Goal: Information Seeking & Learning: Learn about a topic

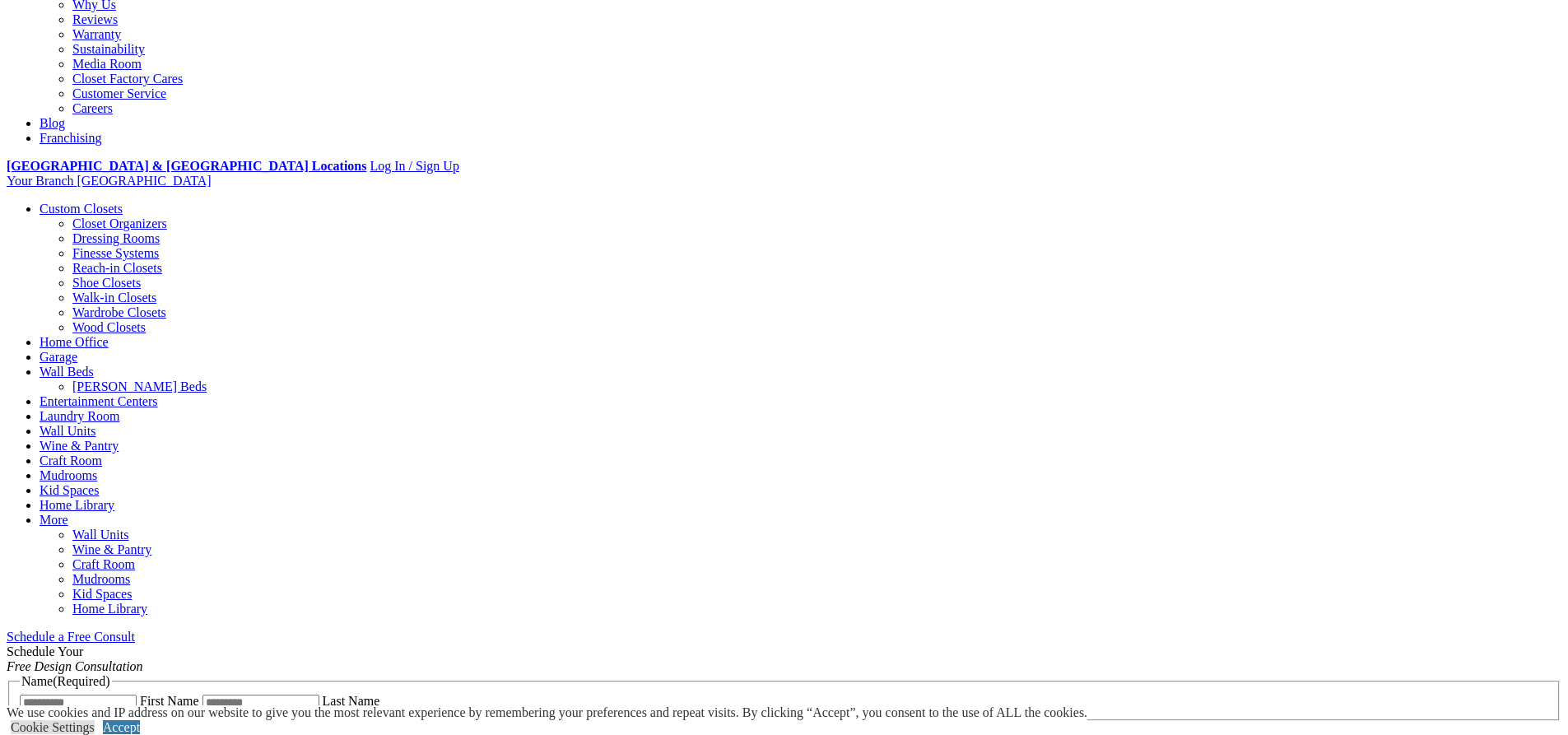
scroll to position [494, 0]
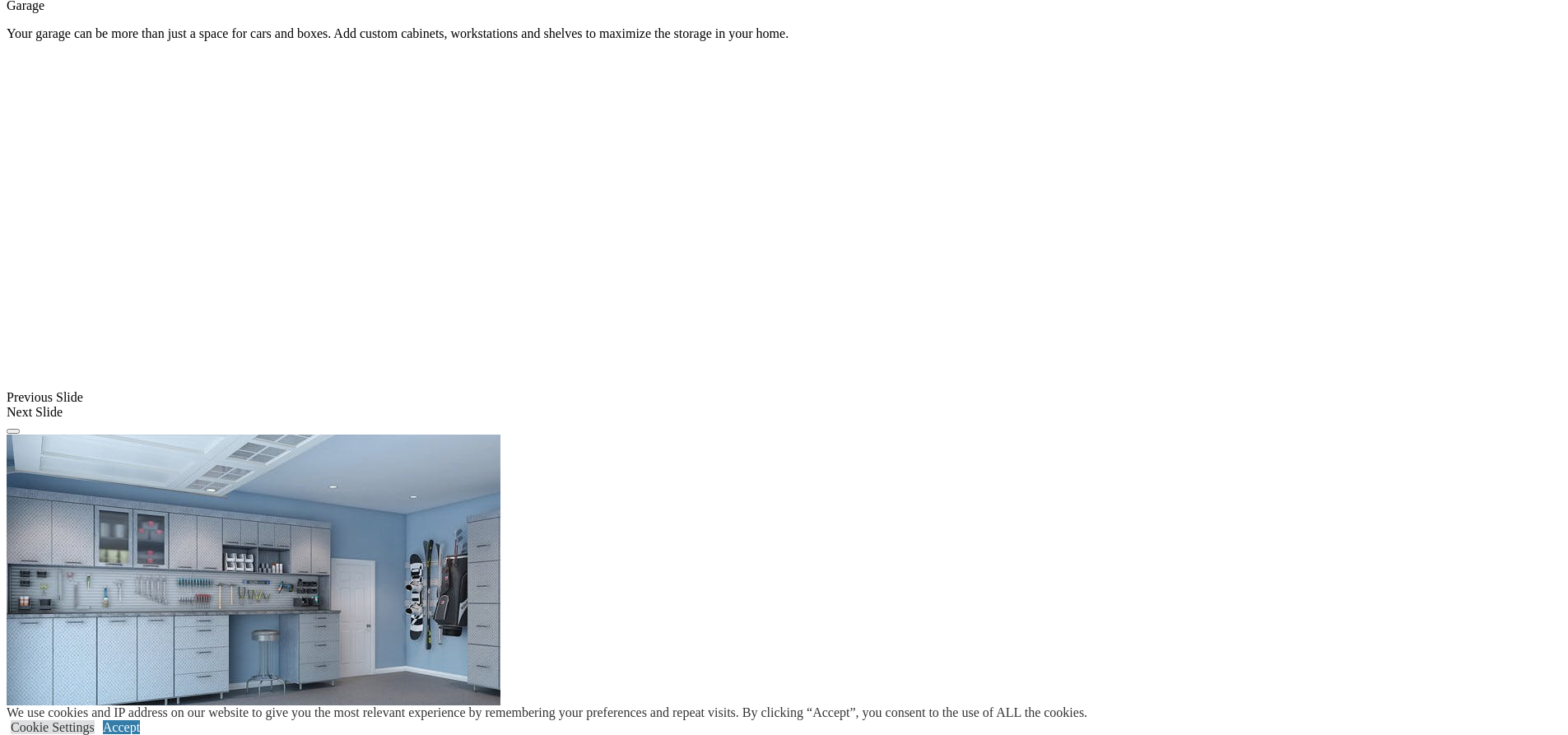
scroll to position [1574, 0]
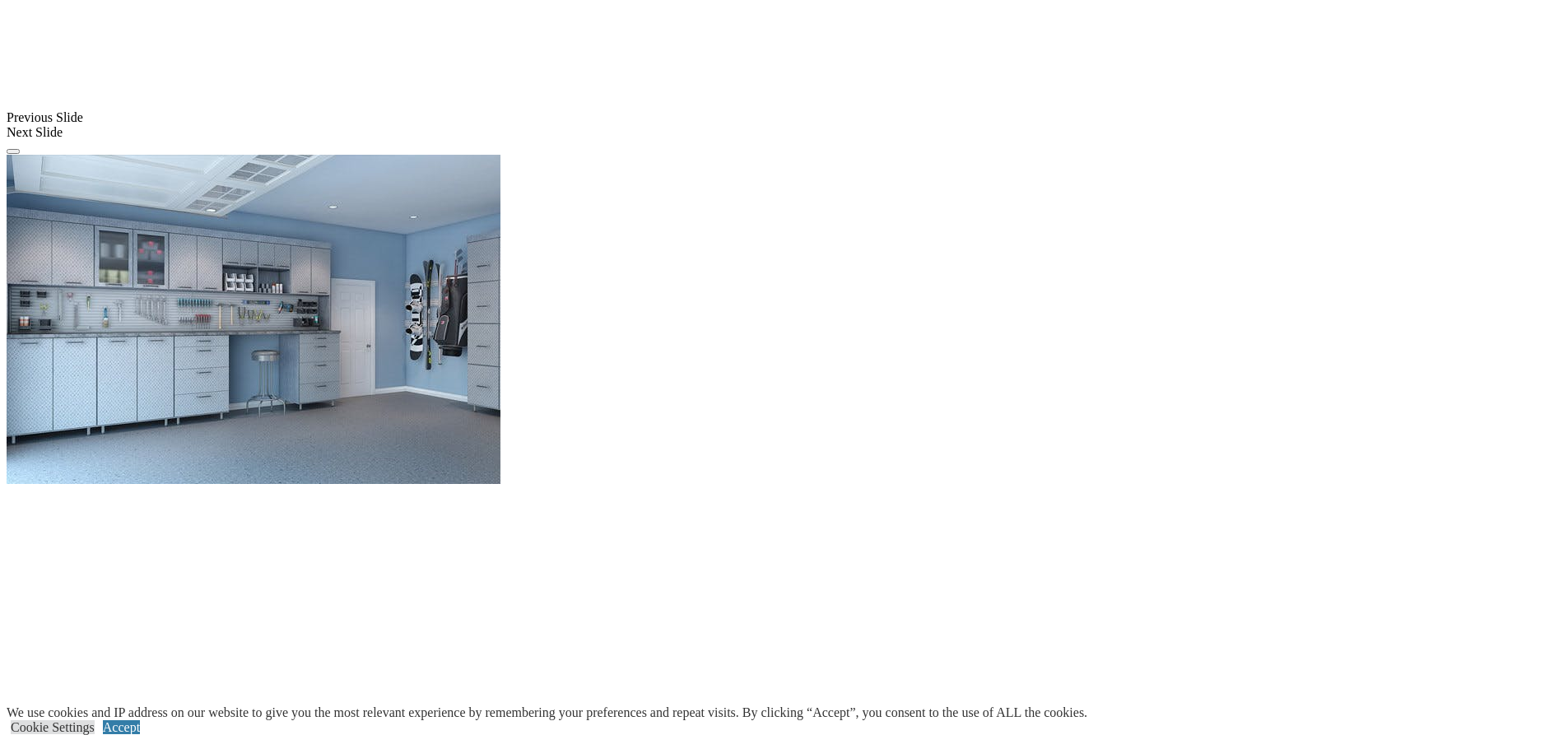
scroll to position [1821, 0]
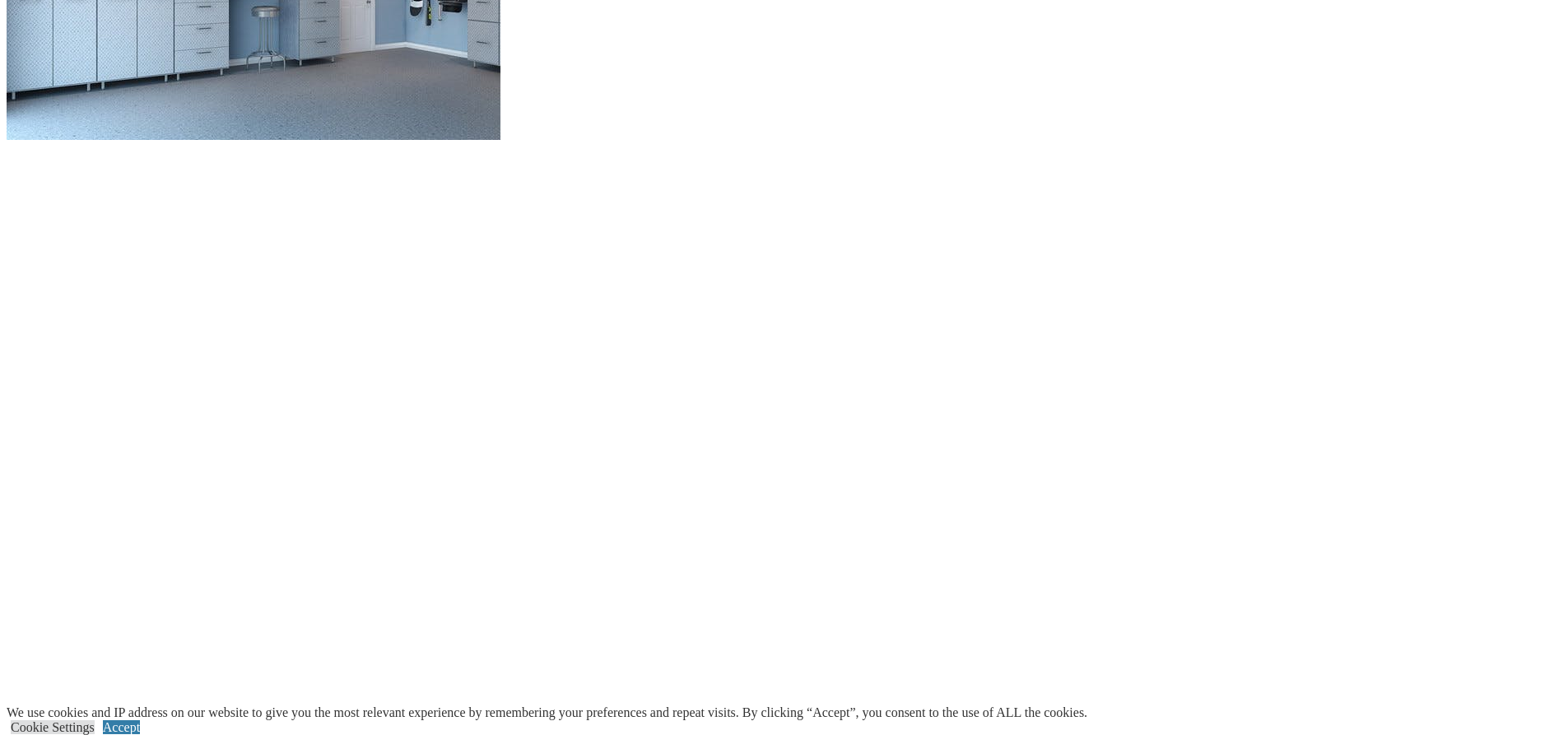
scroll to position [1904, 0]
